Goal: Navigation & Orientation: Find specific page/section

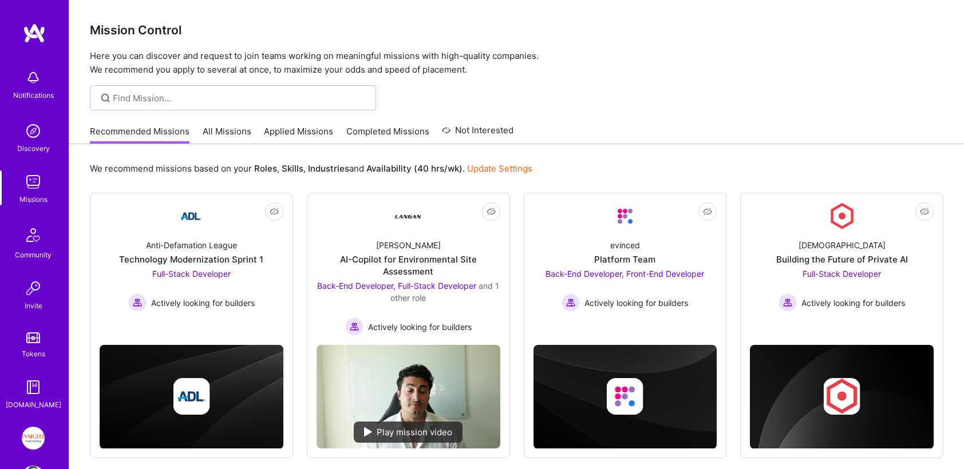
click at [33, 430] on img at bounding box center [33, 438] width 23 height 23
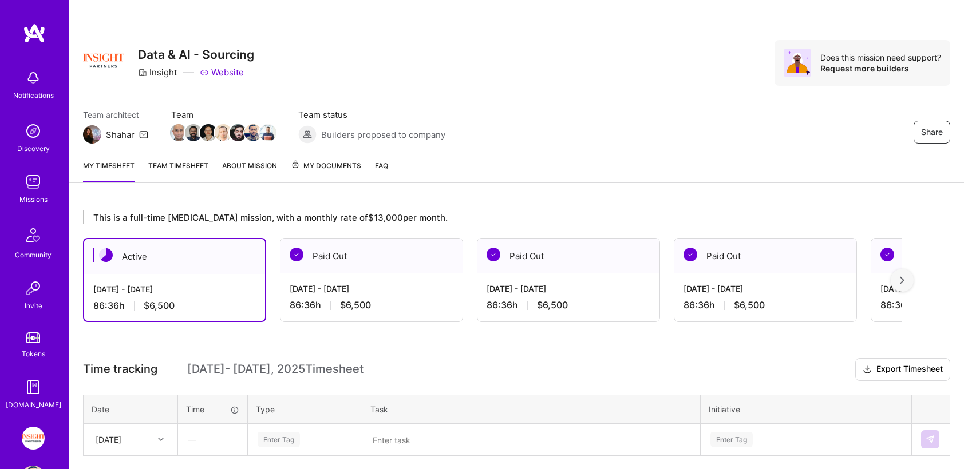
click at [327, 172] on link "My Documents" at bounding box center [326, 171] width 70 height 23
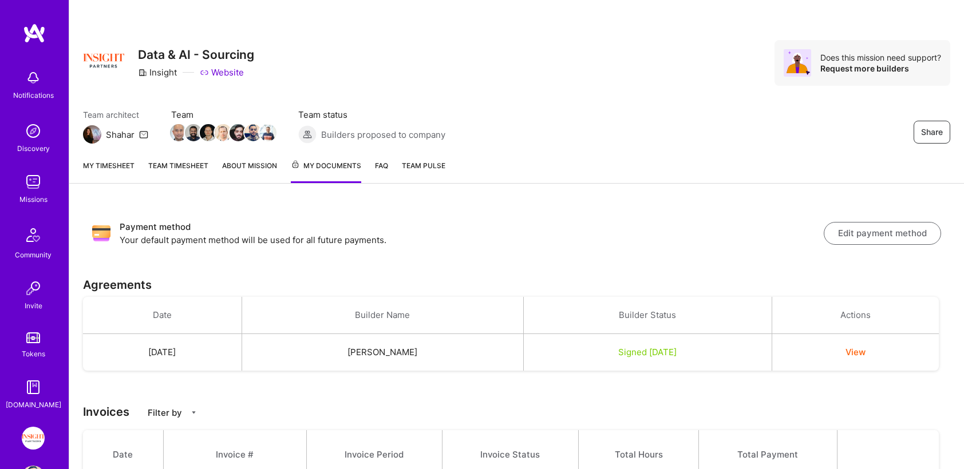
click at [128, 165] on link "My timesheet" at bounding box center [108, 171] width 51 height 23
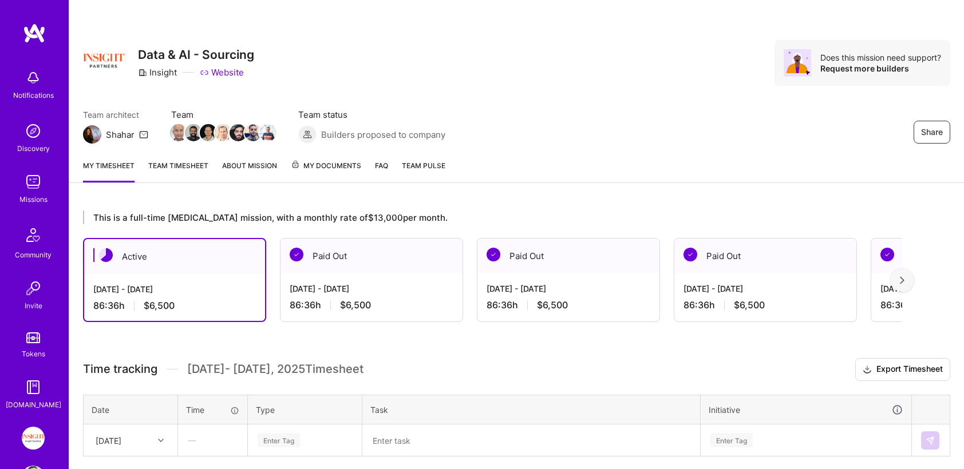
click at [342, 271] on div "Paid Out" at bounding box center [371, 256] width 182 height 35
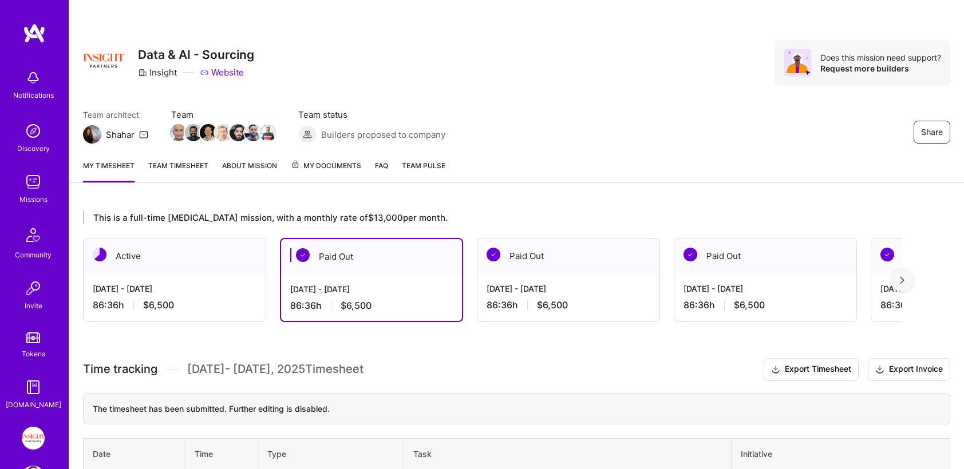
click at [534, 299] on div "[DATE] - [DATE] 86:36 h $6,500" at bounding box center [568, 297] width 182 height 47
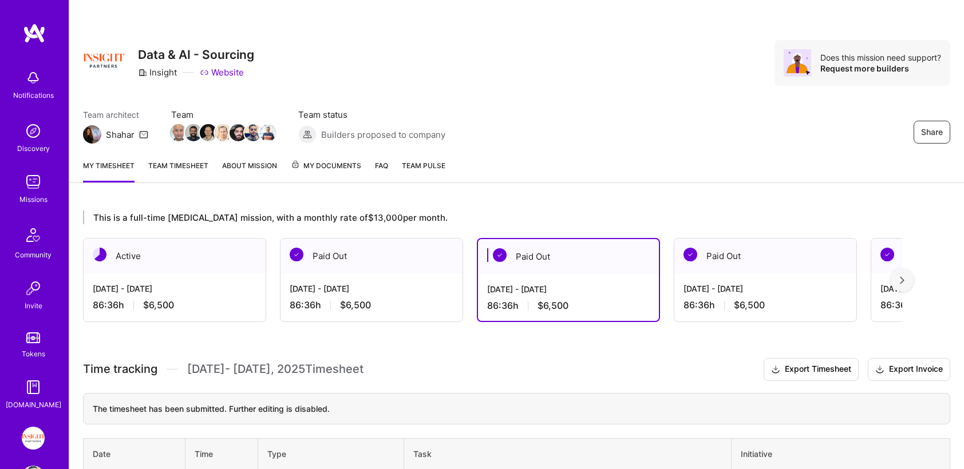
click at [169, 274] on div "[DATE] - [DATE] 86:36 h $6,500" at bounding box center [175, 297] width 182 height 47
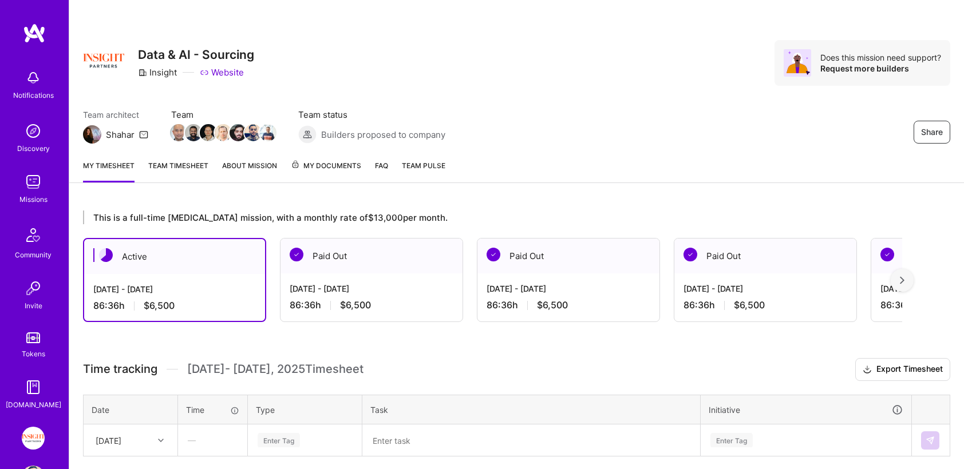
scroll to position [88, 0]
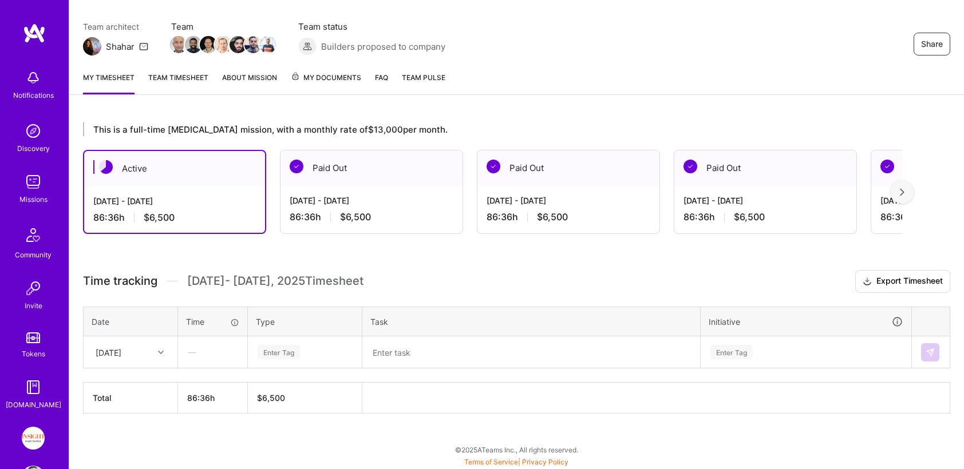
click at [256, 278] on span "[DATE] - [DATE] Timesheet" at bounding box center [275, 281] width 176 height 14
click at [113, 276] on span "Time tracking" at bounding box center [120, 281] width 74 height 14
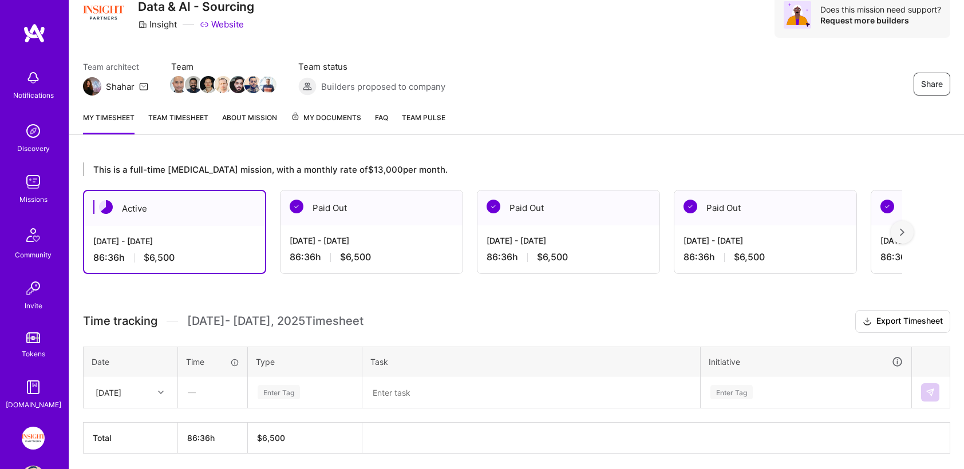
scroll to position [43, 0]
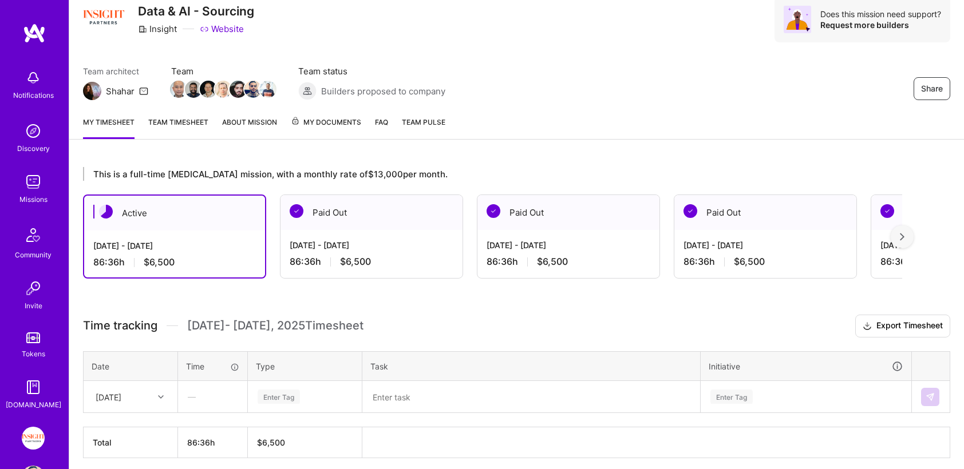
click at [205, 247] on div "[DATE] - [DATE]" at bounding box center [174, 246] width 163 height 12
click at [339, 249] on div "[DATE] - [DATE]" at bounding box center [372, 245] width 164 height 12
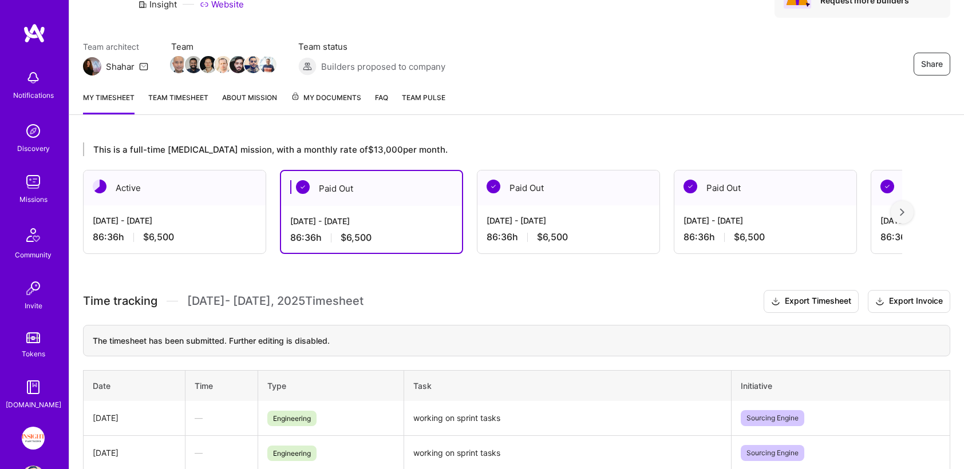
scroll to position [0, 0]
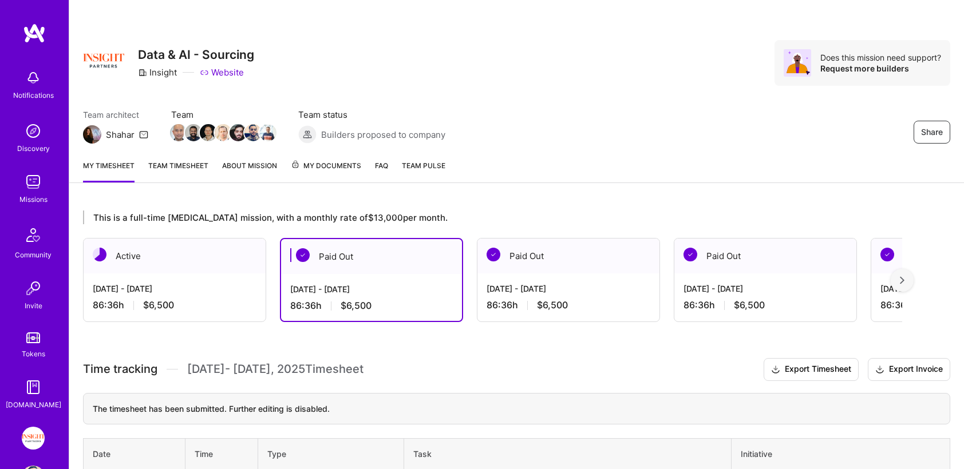
click at [184, 274] on div "[DATE] - [DATE] 86:36 h $6,500" at bounding box center [175, 297] width 182 height 47
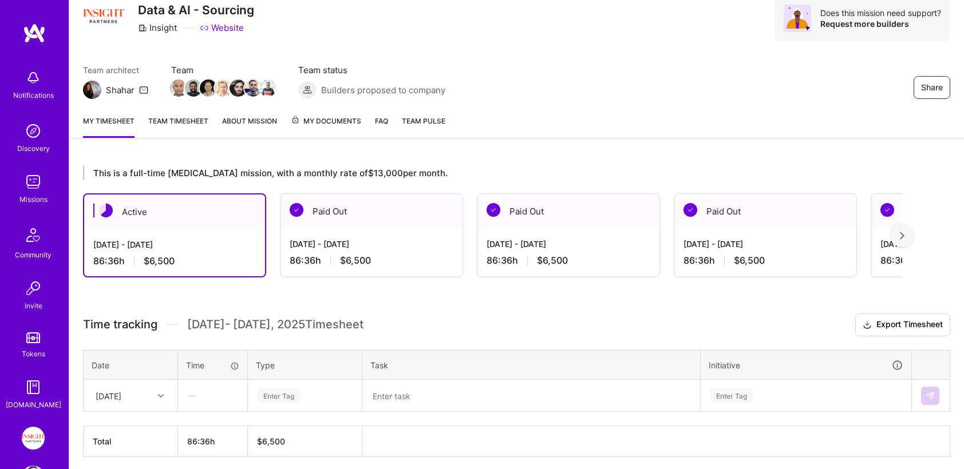
scroll to position [88, 0]
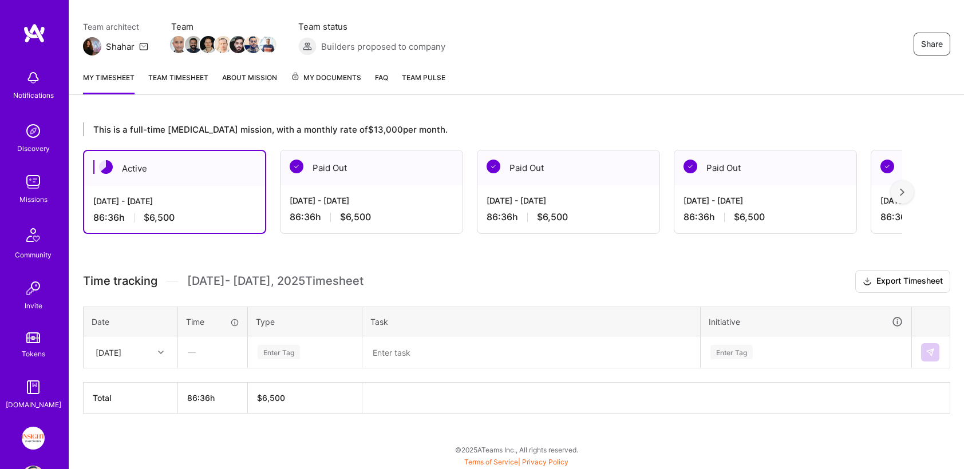
click at [261, 302] on div "Time tracking [DATE] - [DATE] Timesheet Export Timesheet Date Time Type Task In…" at bounding box center [516, 342] width 867 height 144
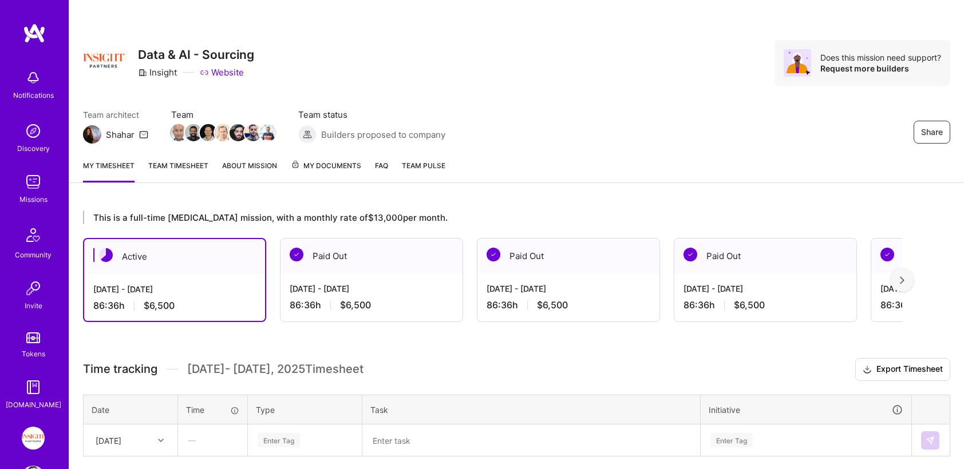
click at [339, 174] on link "My Documents" at bounding box center [326, 171] width 70 height 23
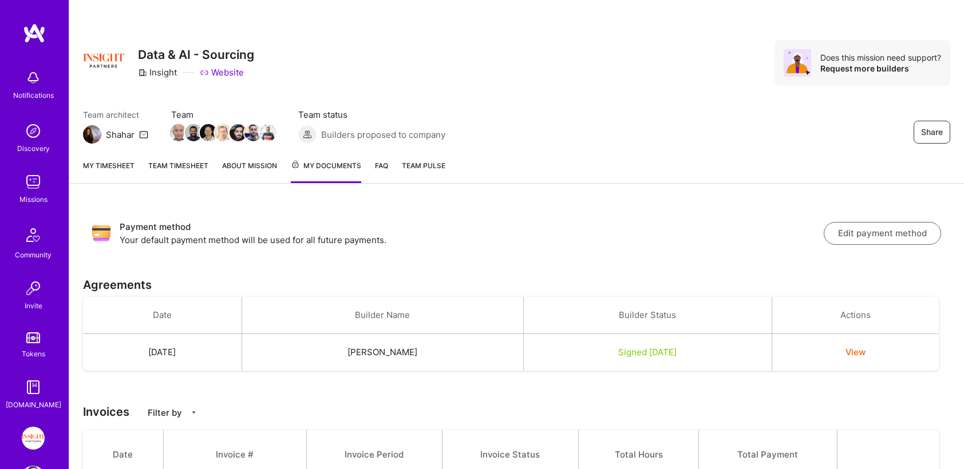
click at [255, 177] on link "About Mission" at bounding box center [249, 171] width 55 height 23
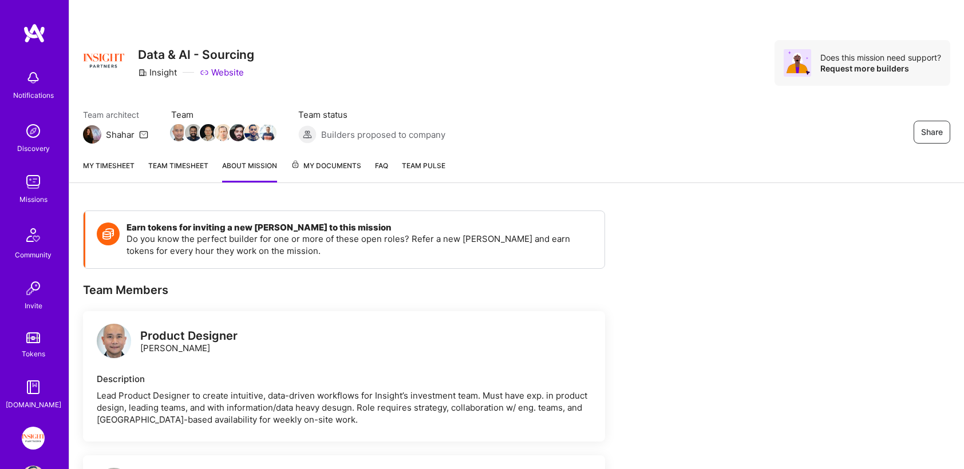
click at [189, 168] on link "Team timesheet" at bounding box center [178, 171] width 60 height 23
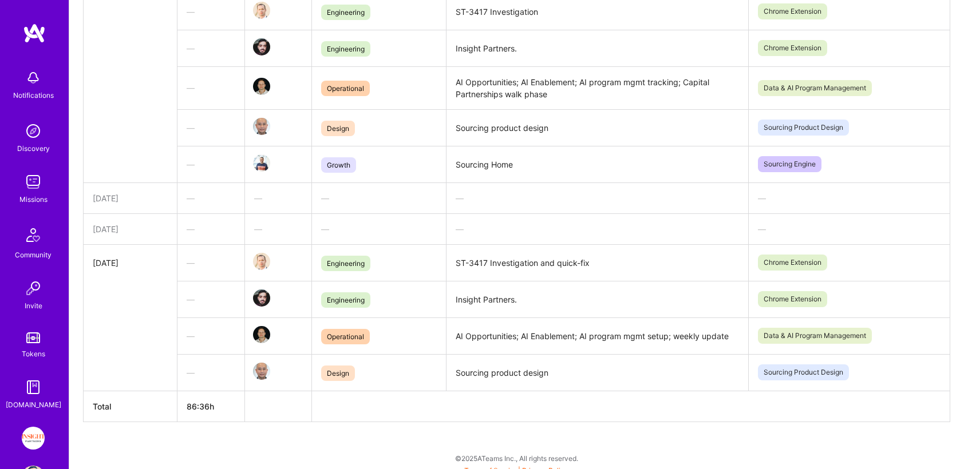
scroll to position [1911, 0]
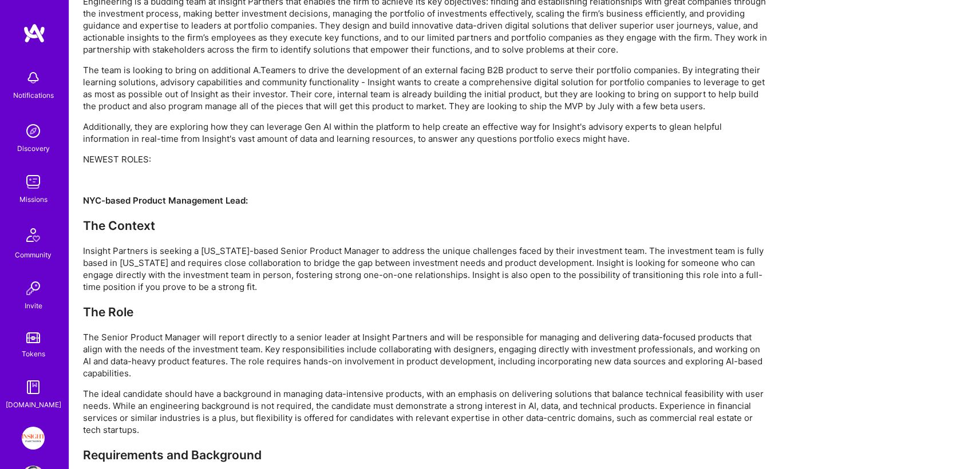
scroll to position [1709, 0]
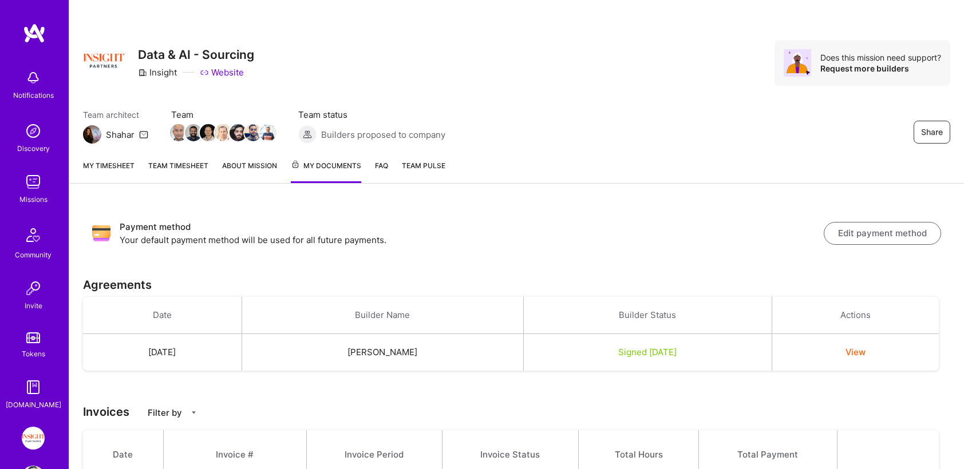
click at [27, 176] on img at bounding box center [33, 182] width 23 height 23
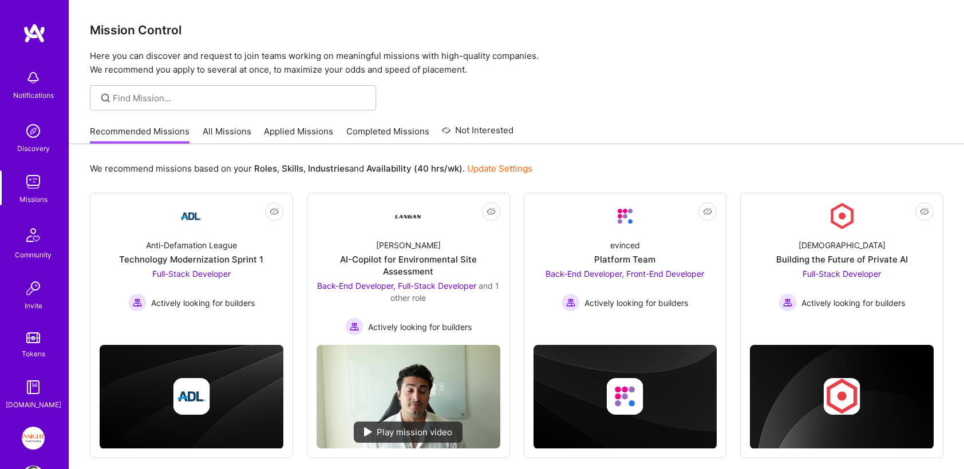
click at [239, 130] on link "All Missions" at bounding box center [227, 134] width 49 height 19
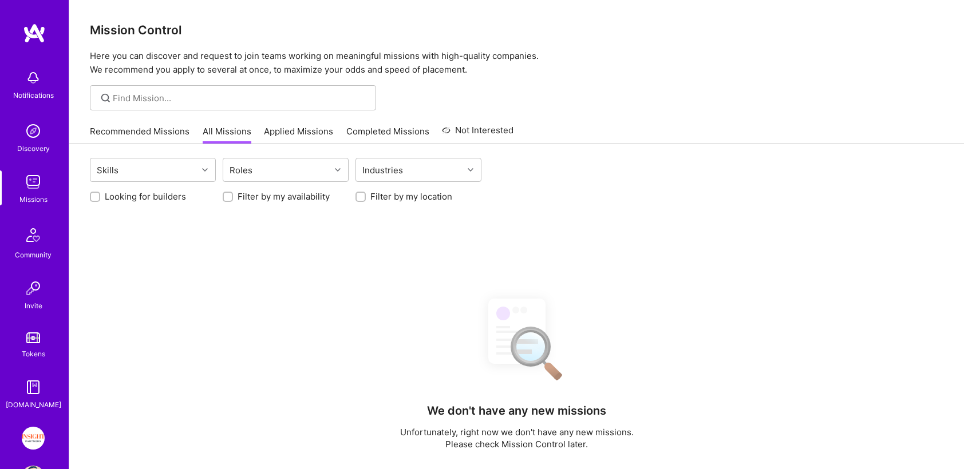
click at [293, 132] on link "Applied Missions" at bounding box center [298, 134] width 69 height 19
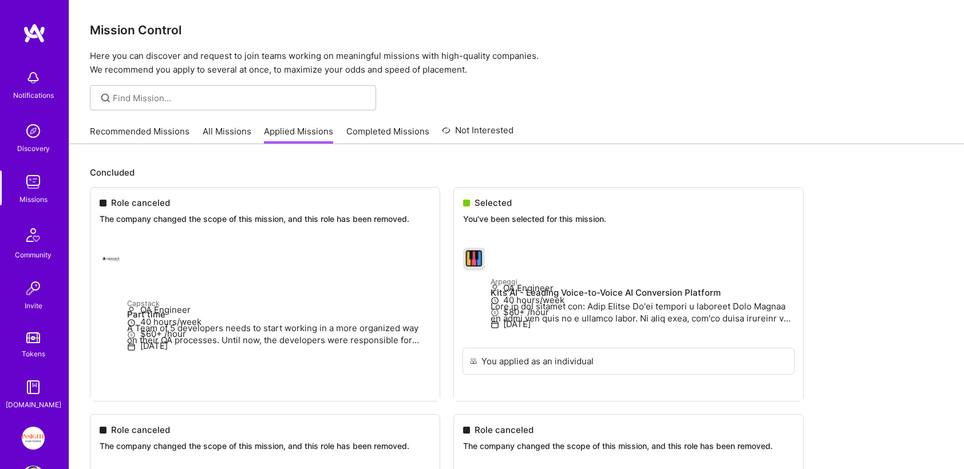
click at [366, 128] on link "Completed Missions" at bounding box center [387, 134] width 83 height 19
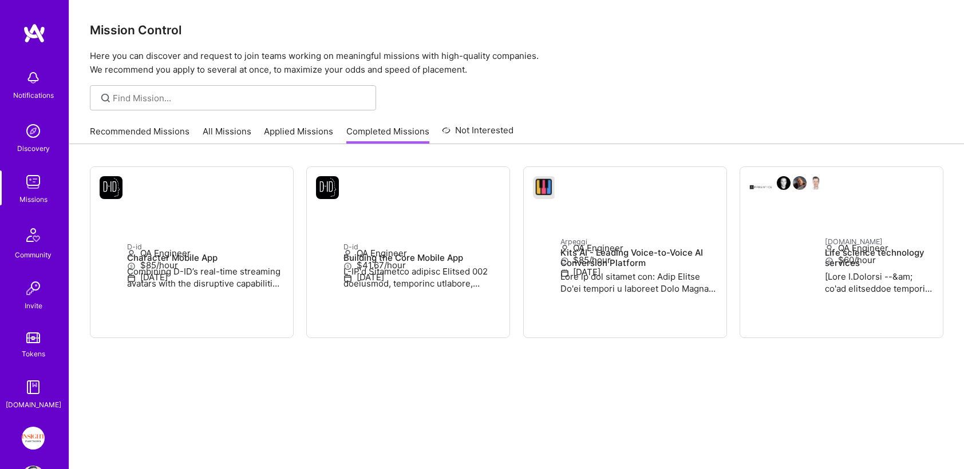
click at [472, 129] on link "Not Interested" at bounding box center [478, 134] width 72 height 21
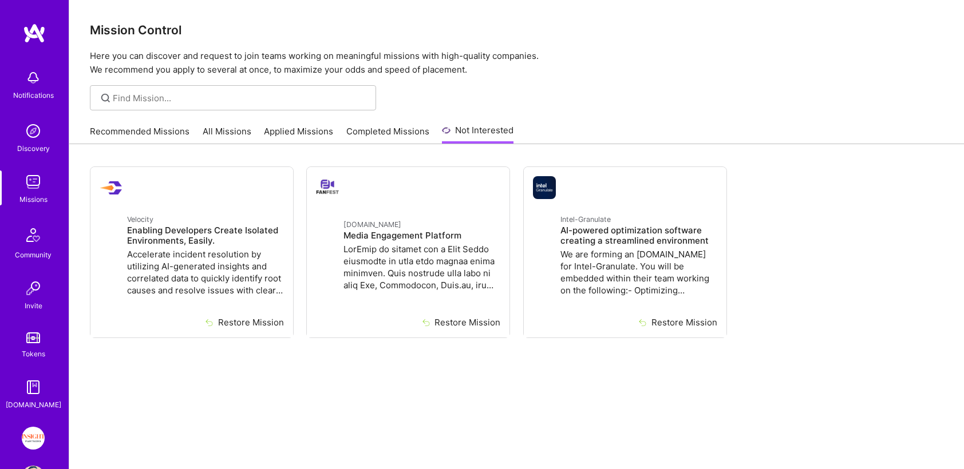
click at [116, 133] on link "Recommended Missions" at bounding box center [140, 134] width 100 height 19
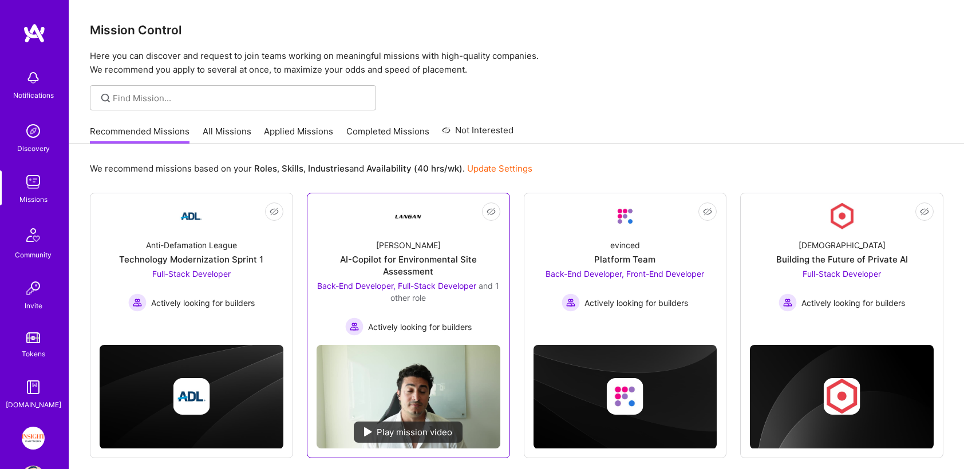
scroll to position [325, 0]
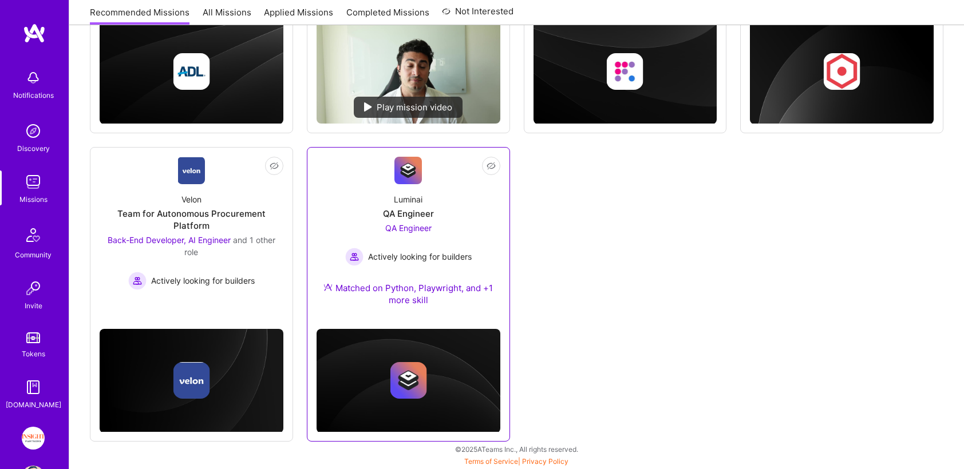
click at [413, 223] on span "QA Engineer" at bounding box center [408, 228] width 46 height 10
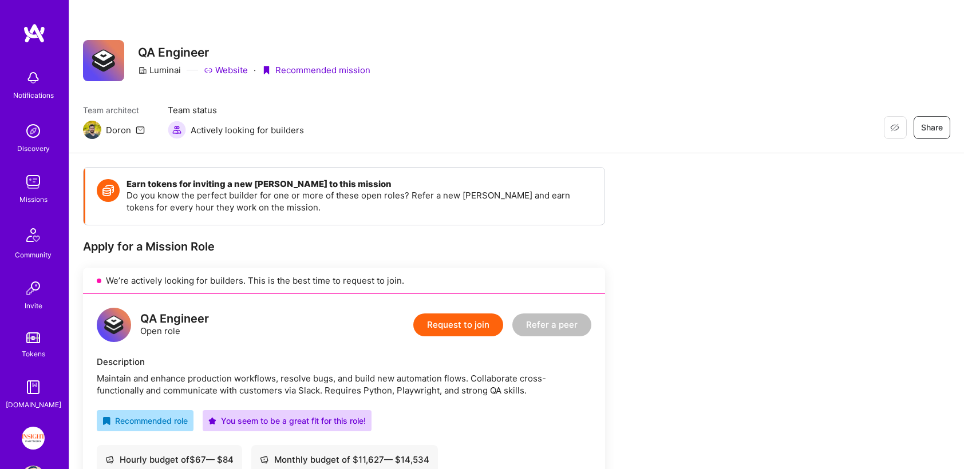
click at [230, 71] on link "Website" at bounding box center [226, 70] width 44 height 12
click at [39, 174] on img at bounding box center [33, 182] width 23 height 23
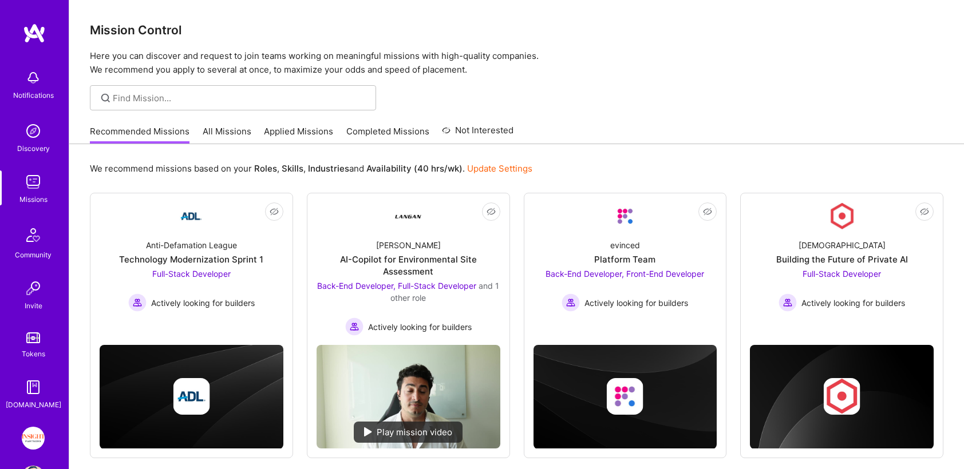
click at [33, 129] on img at bounding box center [33, 131] width 23 height 23
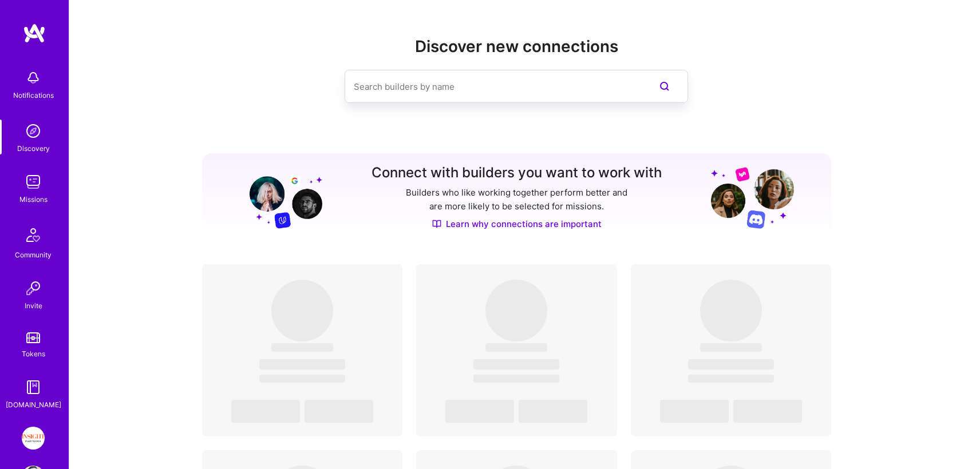
click at [24, 341] on link "Tokens" at bounding box center [33, 344] width 71 height 32
